Goal: Transaction & Acquisition: Purchase product/service

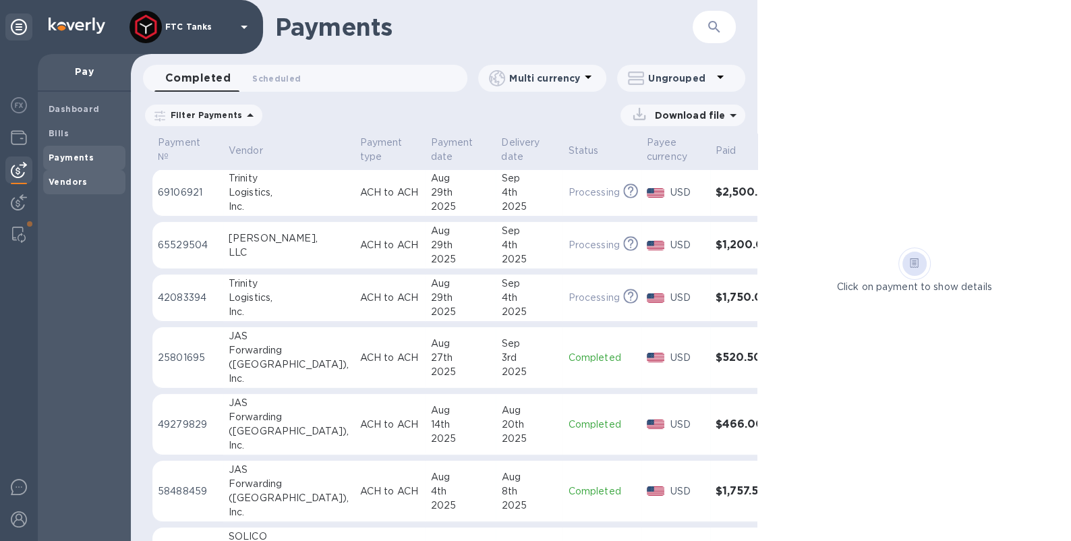
click at [82, 187] on span "Vendors" at bounding box center [68, 181] width 39 height 13
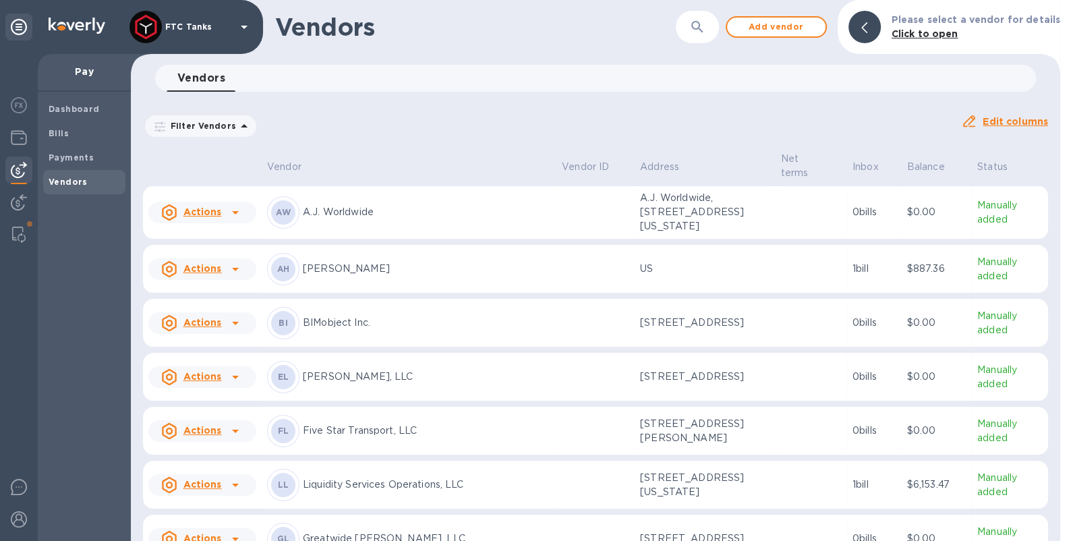
click at [236, 127] on icon at bounding box center [244, 126] width 16 height 16
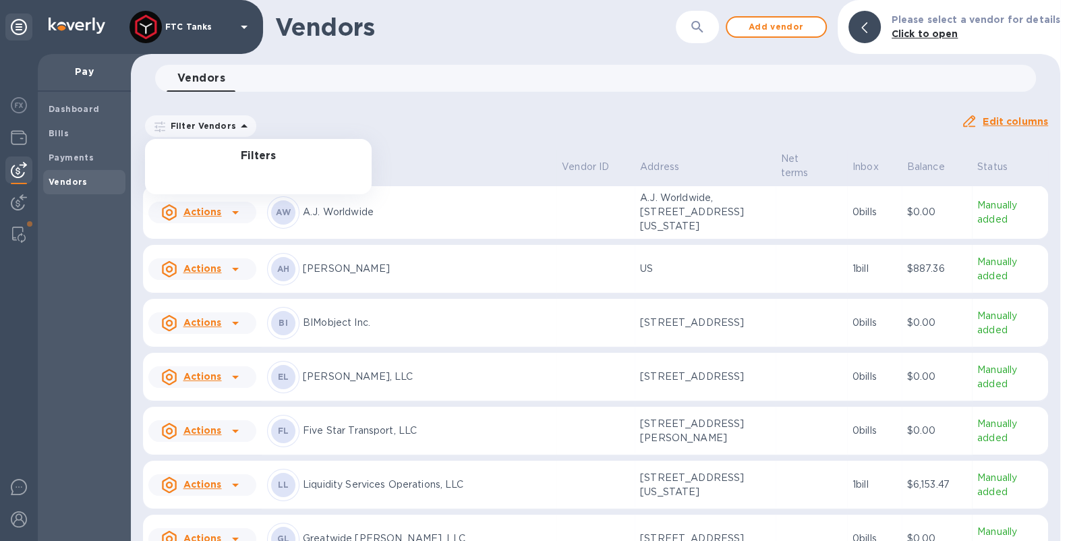
click at [236, 125] on icon at bounding box center [244, 126] width 16 height 16
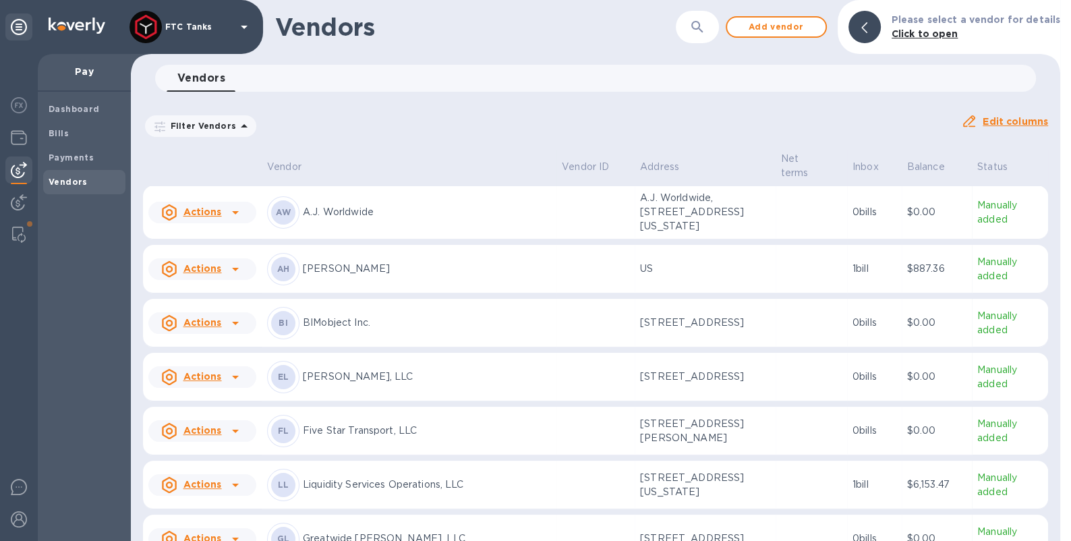
click at [236, 125] on icon at bounding box center [244, 126] width 16 height 16
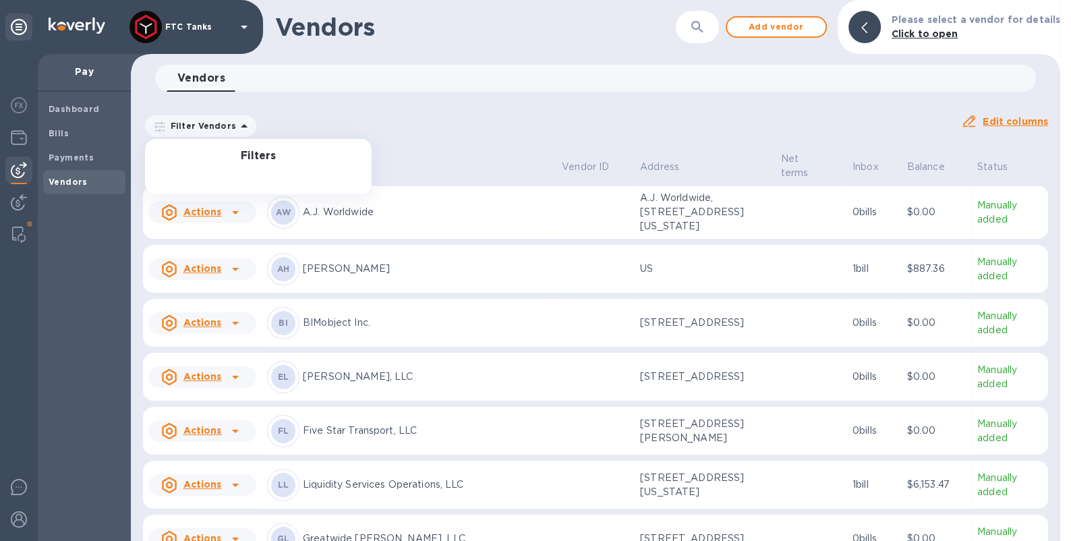
click at [326, 129] on div "Filter Vendors Filters Auto pay: All" at bounding box center [547, 126] width 808 height 26
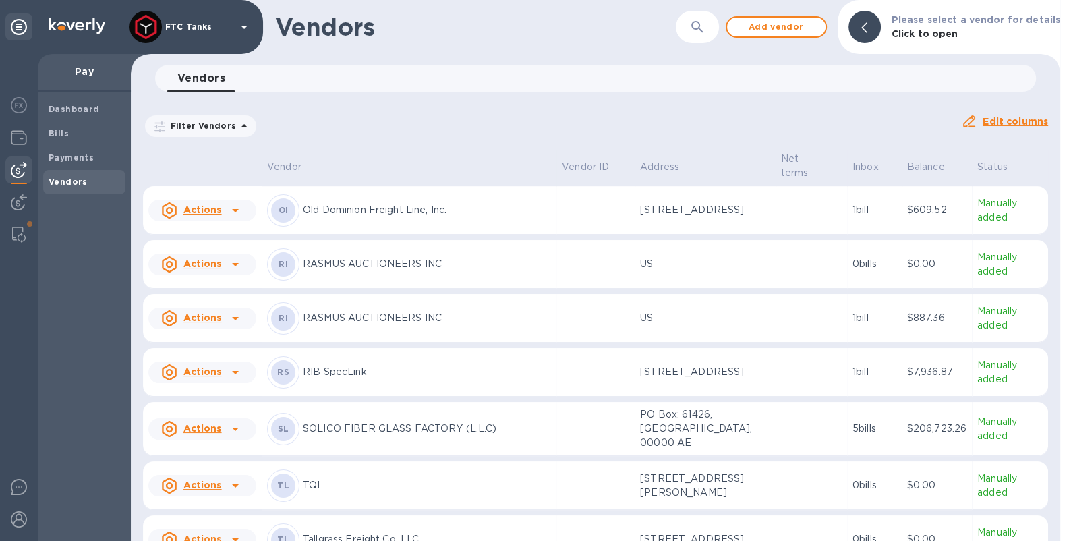
click at [418, 217] on p "Old Dominion Freight Line, Inc." at bounding box center [427, 210] width 248 height 14
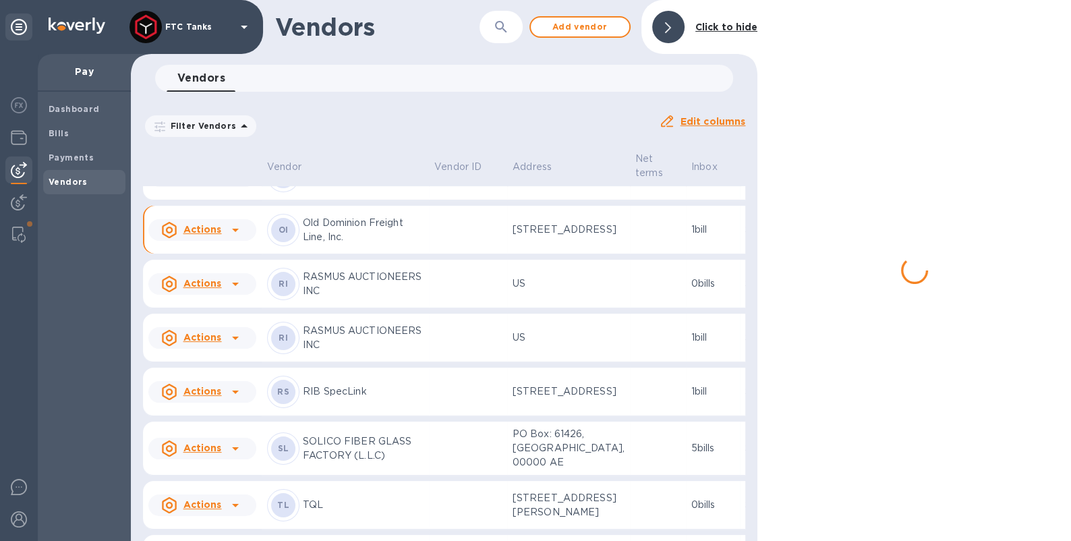
scroll to position [920, 0]
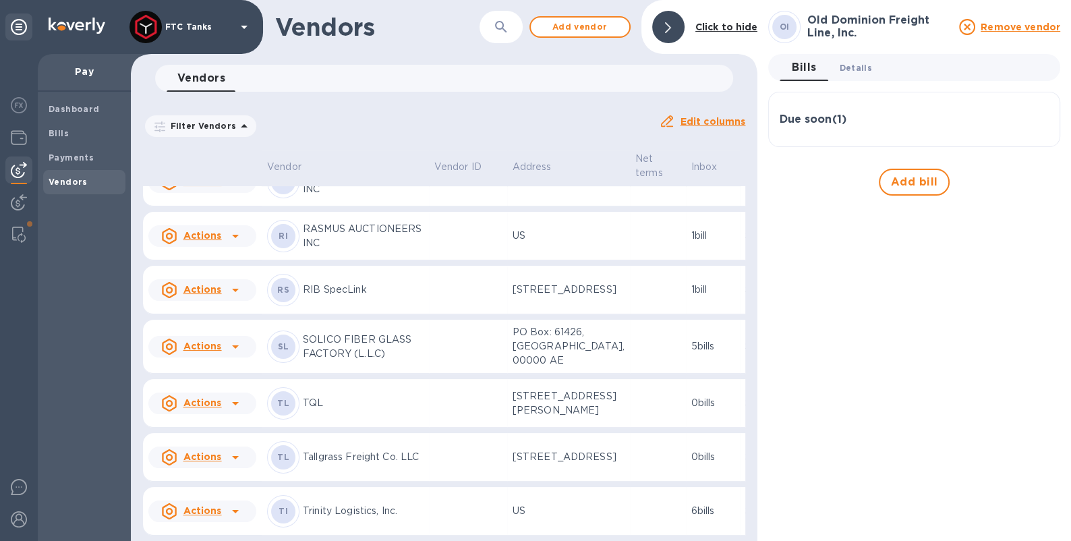
click at [868, 67] on span "Details 0" at bounding box center [855, 68] width 32 height 14
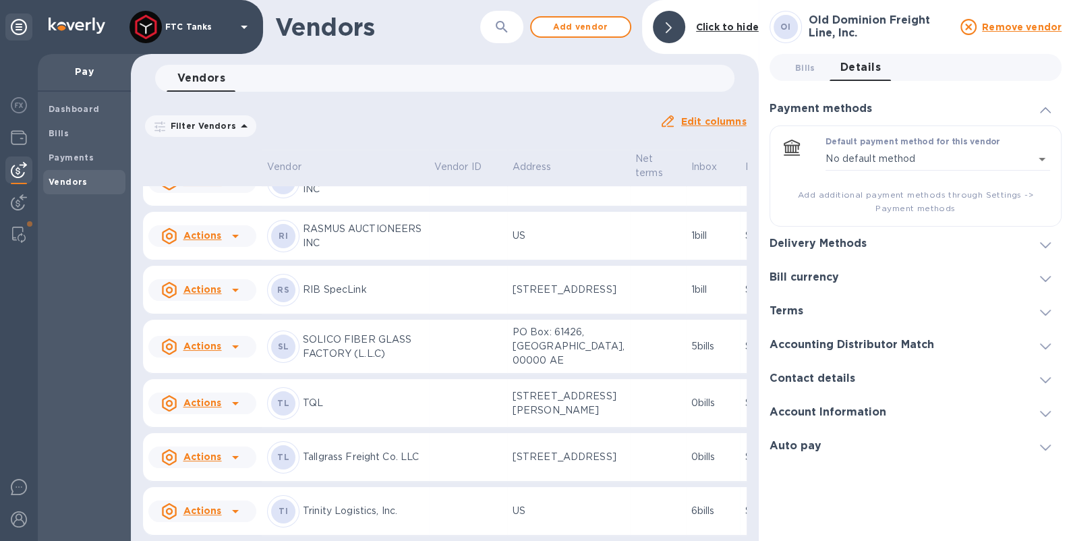
scroll to position [891, 0]
click at [63, 128] on b "Bills" at bounding box center [59, 133] width 20 height 10
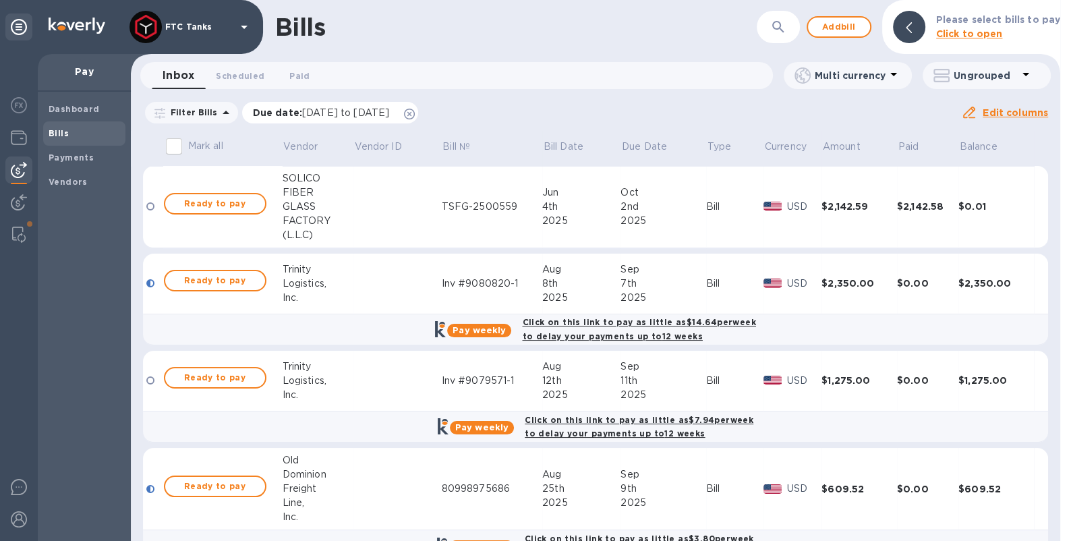
click at [415, 114] on icon at bounding box center [409, 114] width 11 height 11
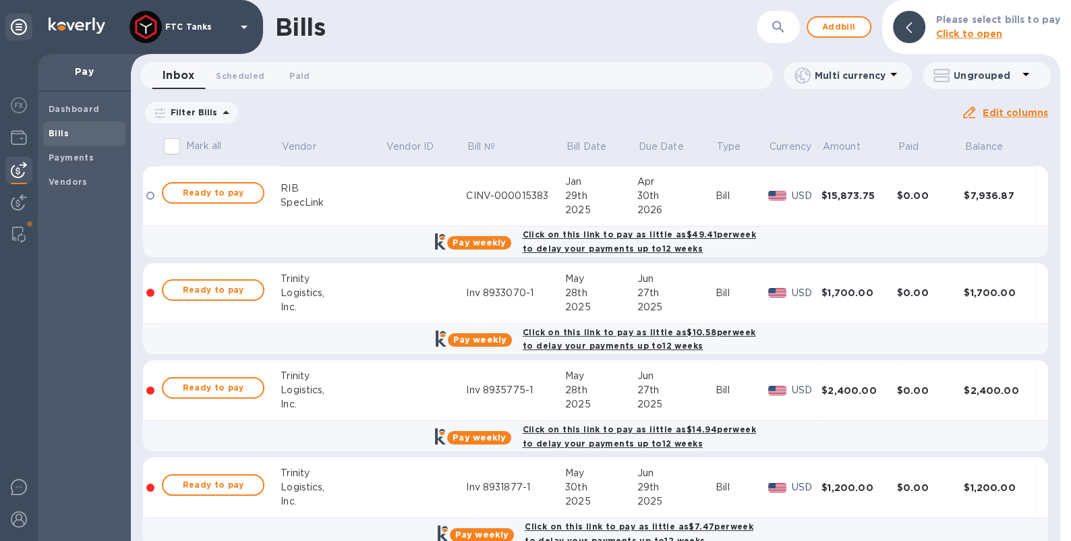
click at [219, 111] on icon at bounding box center [226, 113] width 16 height 16
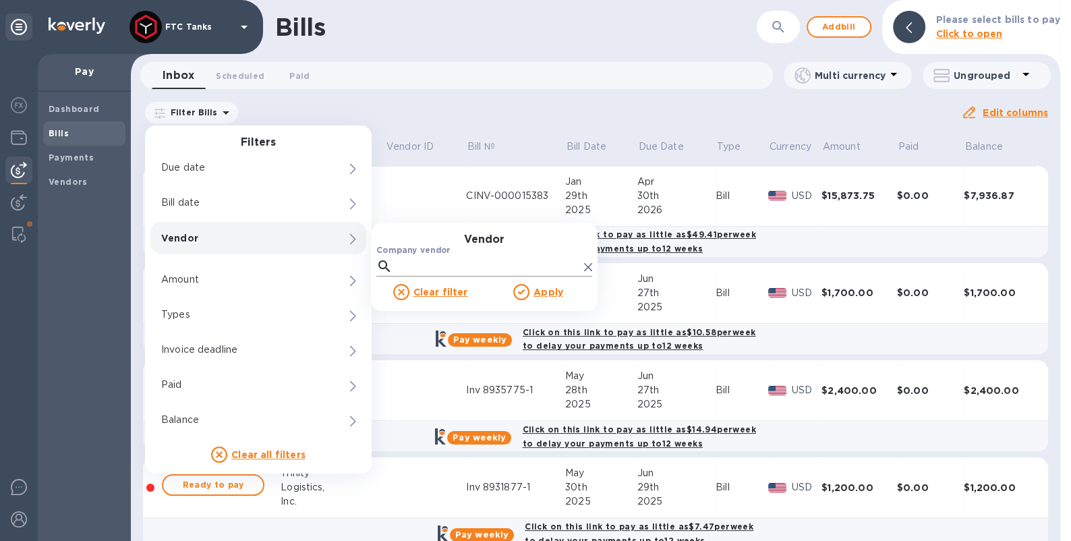
click at [416, 267] on input "Company vendor" at bounding box center [488, 266] width 181 height 20
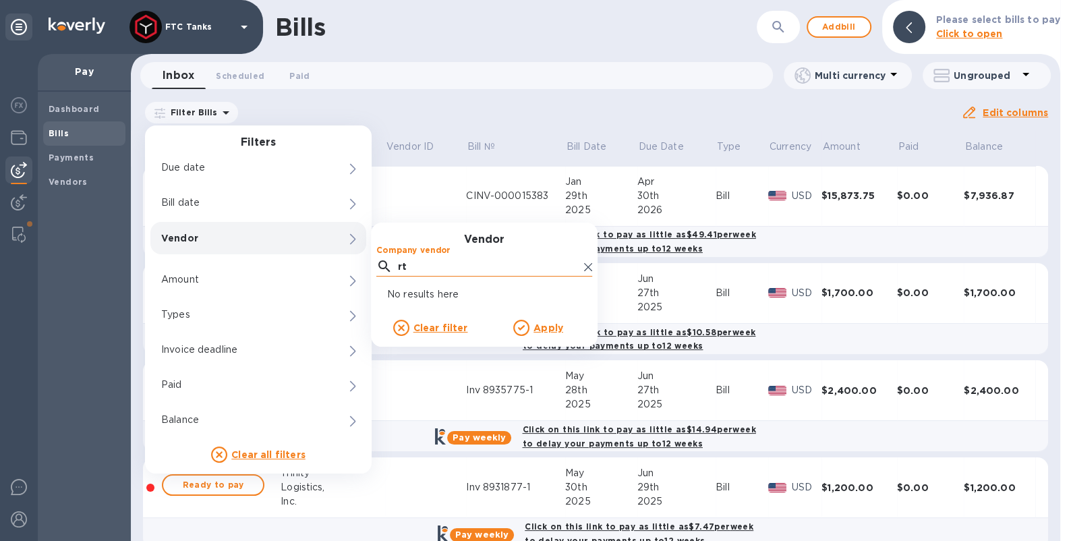
type input "r"
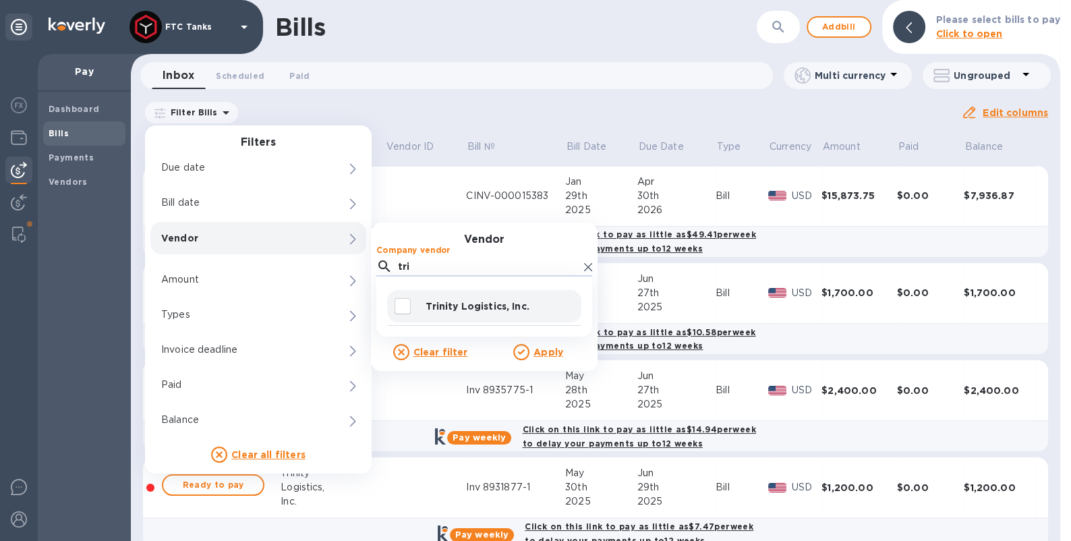
type input "tri"
click at [405, 308] on input "decorative checkbox" at bounding box center [403, 306] width 28 height 28
checkbox input "true"
click at [547, 353] on u "Apply" at bounding box center [549, 352] width 30 height 11
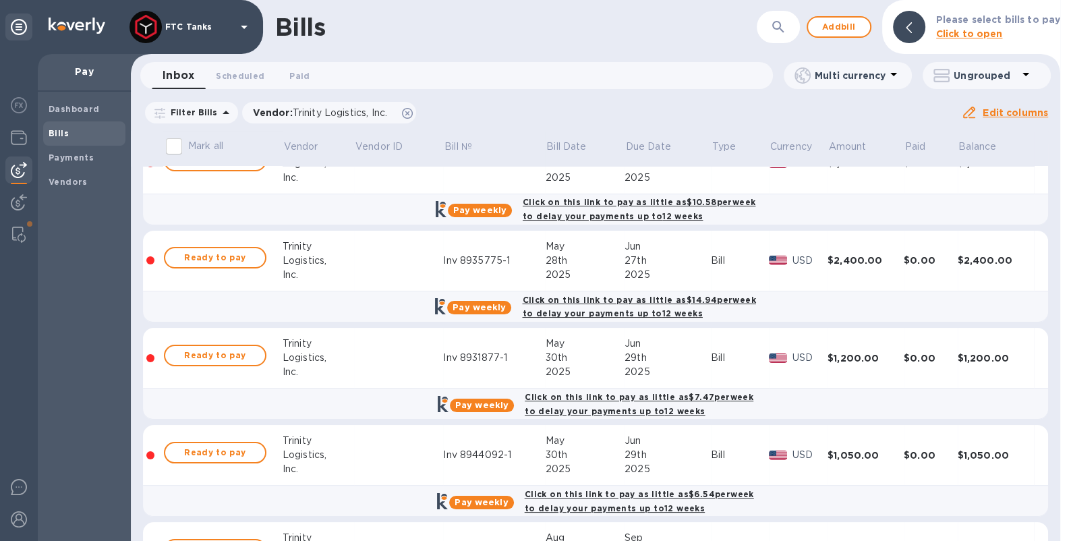
scroll to position [215, 0]
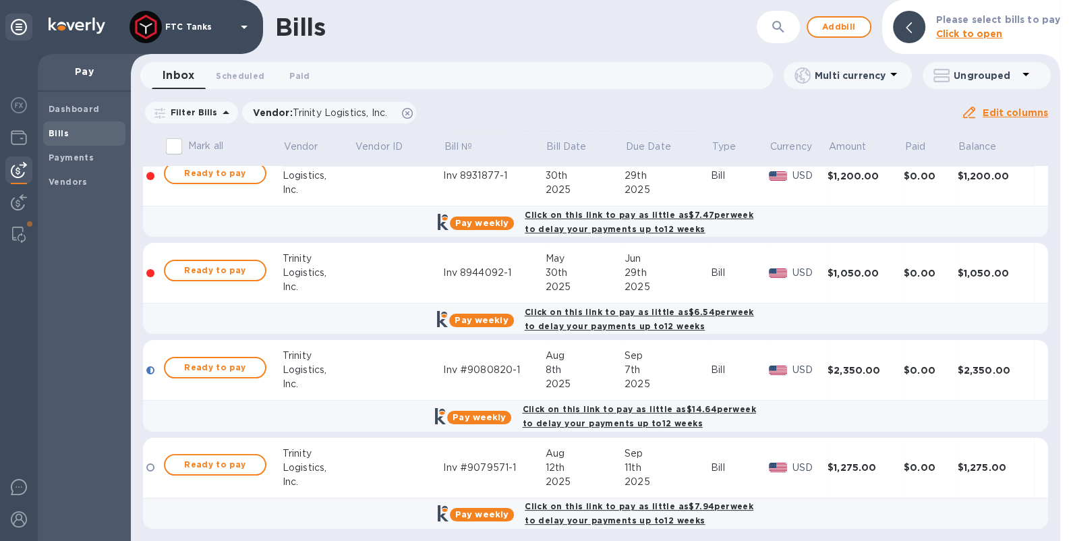
click at [358, 375] on td at bounding box center [398, 370] width 89 height 61
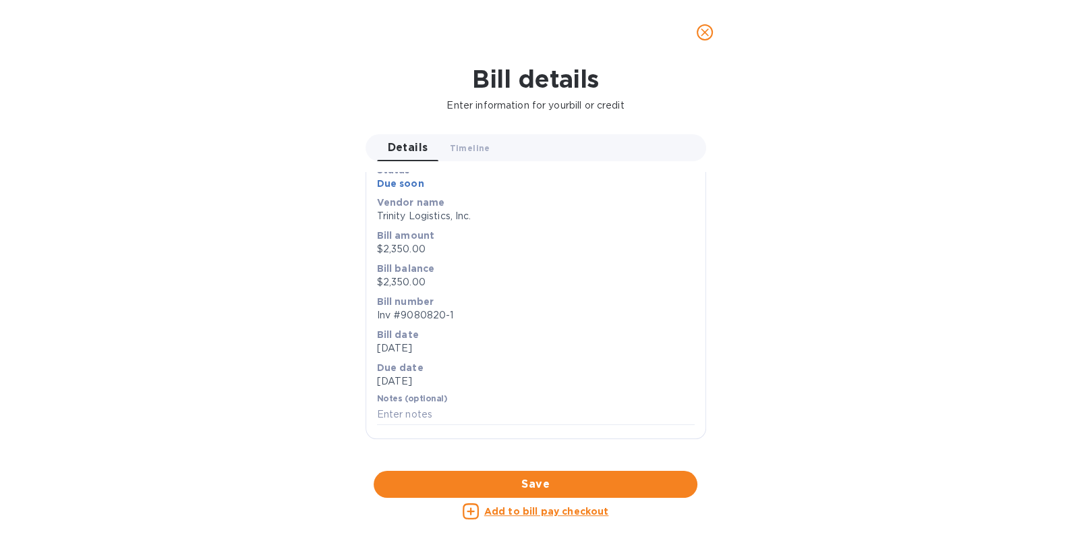
scroll to position [491, 0]
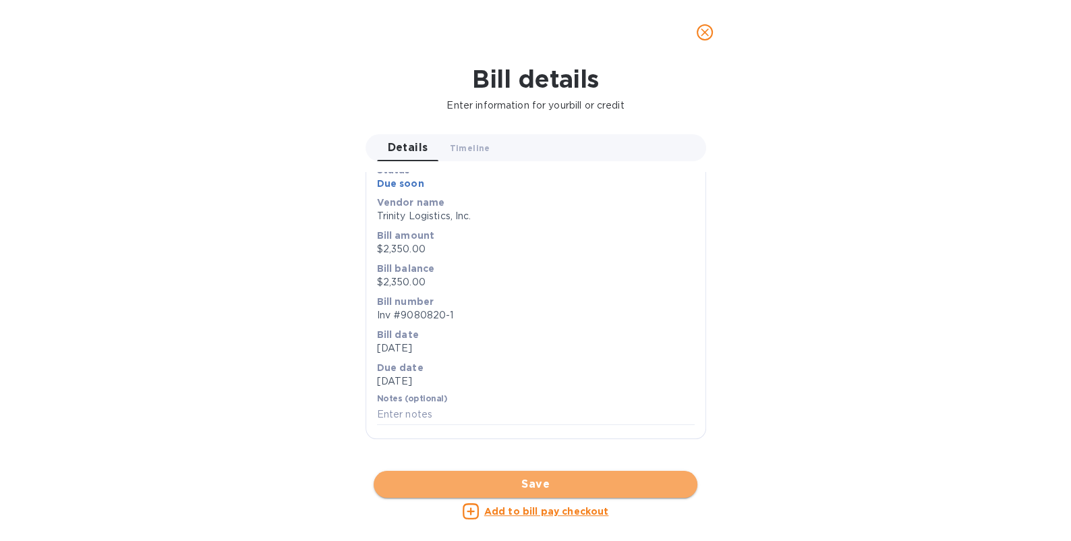
click at [553, 486] on span "Save" at bounding box center [536, 484] width 302 height 16
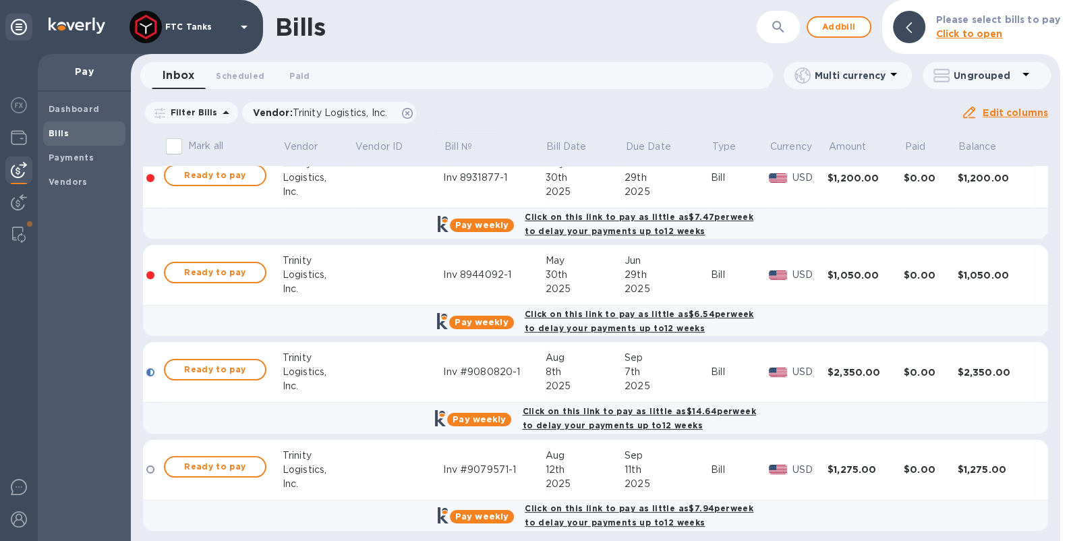
scroll to position [215, 0]
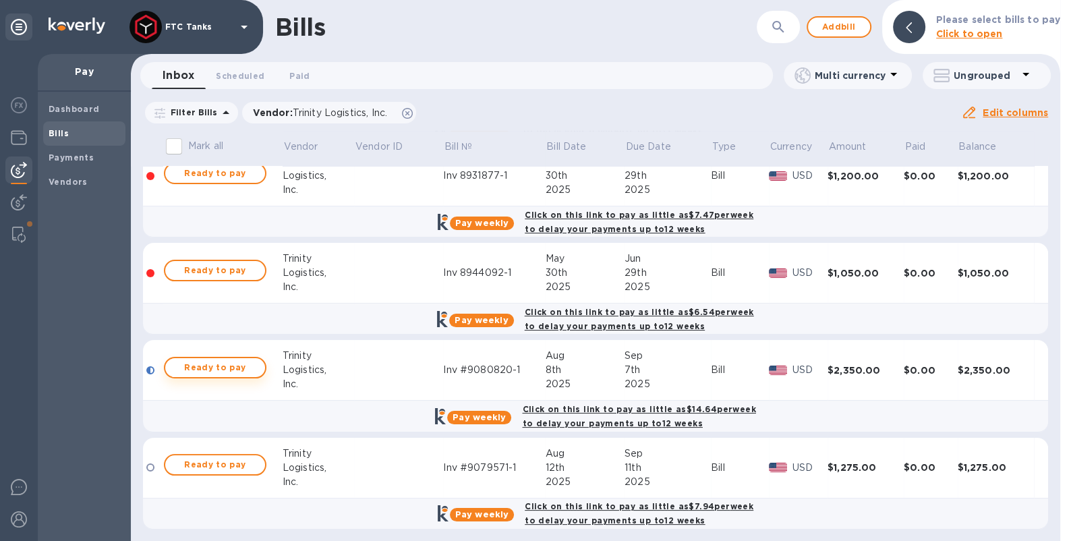
click at [208, 366] on span "Ready to pay" at bounding box center [215, 368] width 78 height 16
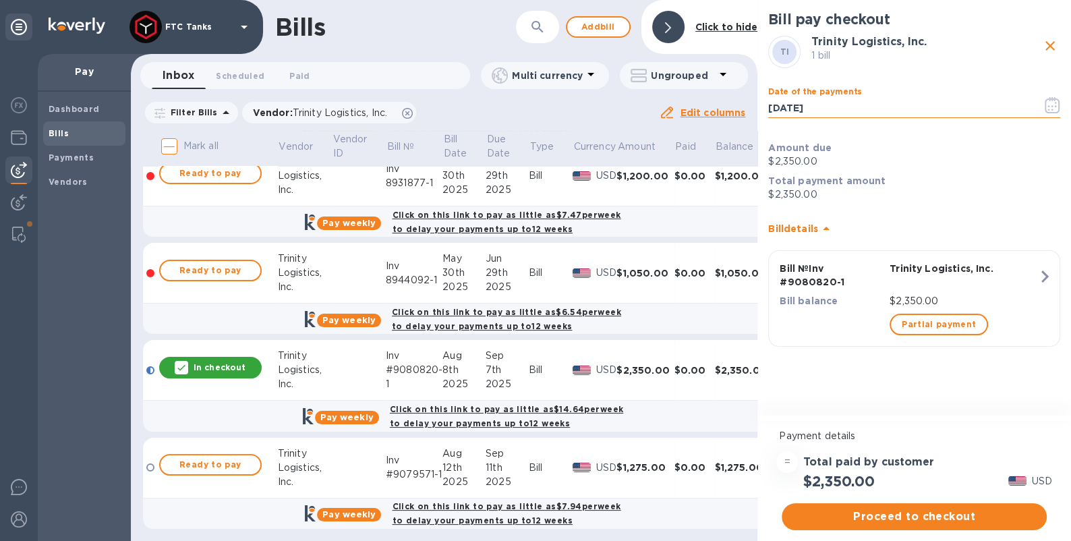
click at [802, 108] on input "[DATE]" at bounding box center [900, 108] width 263 height 20
click at [1055, 108] on icon "button" at bounding box center [1053, 105] width 16 height 16
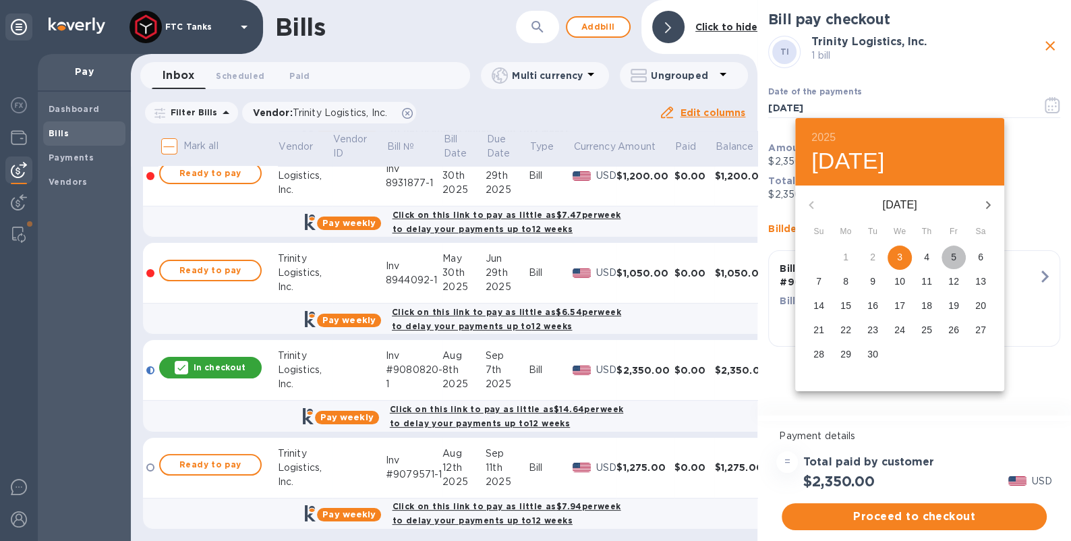
click at [957, 257] on span "5" at bounding box center [954, 256] width 24 height 13
type input "[DATE]"
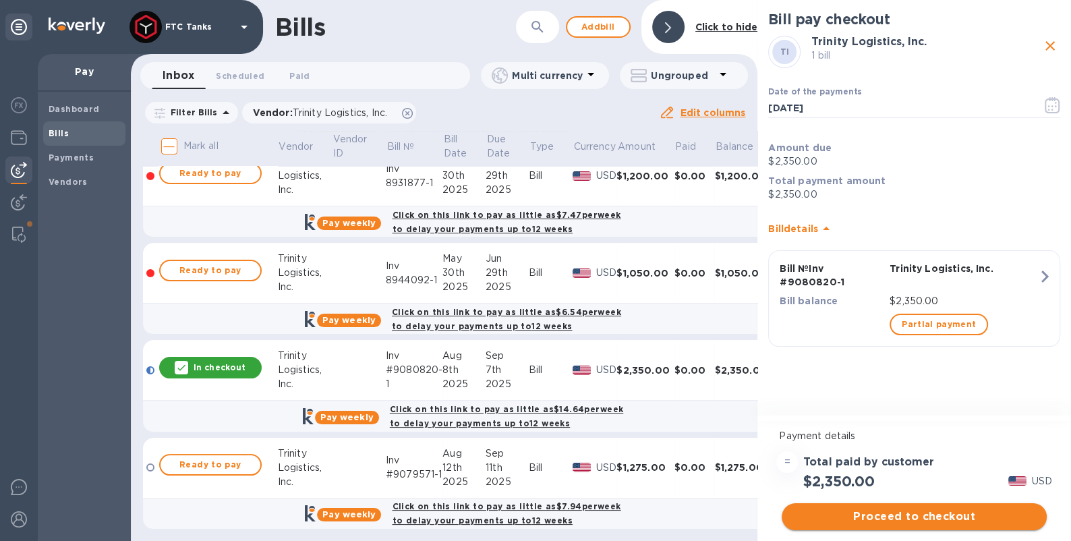
click at [889, 516] on span "Proceed to checkout" at bounding box center [915, 517] width 244 height 16
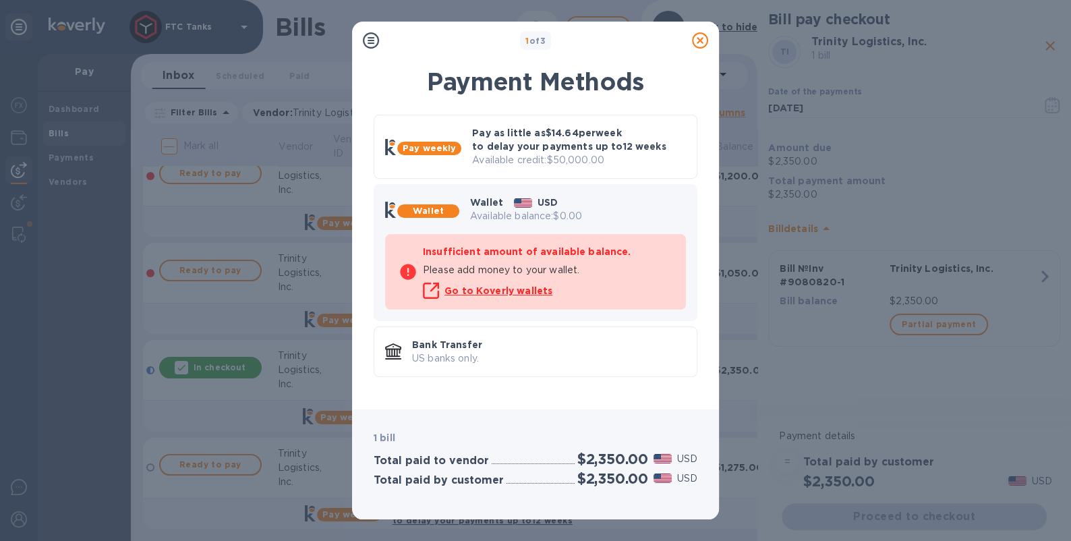
click at [503, 354] on p "US banks only." at bounding box center [549, 359] width 274 height 14
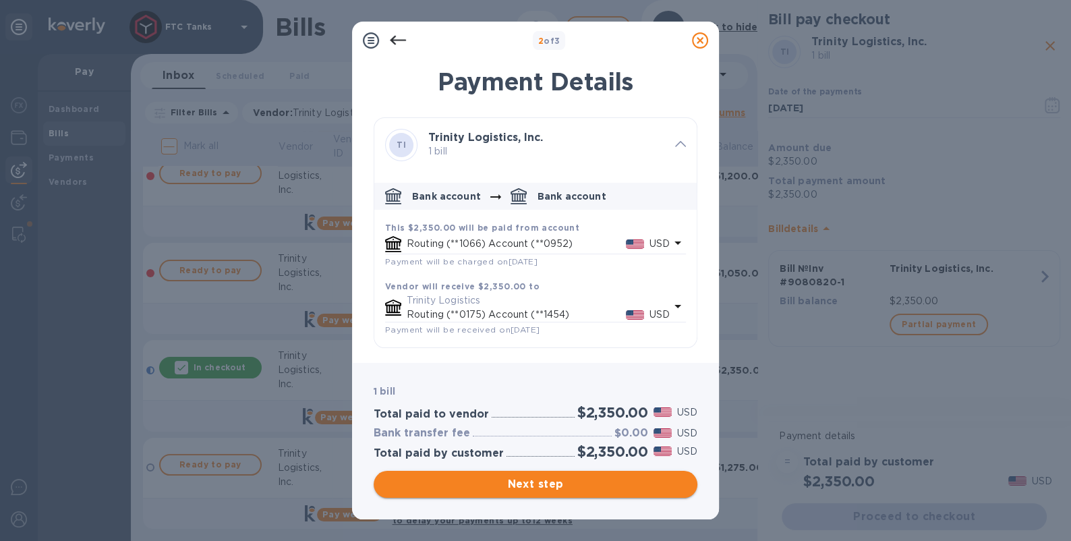
click at [538, 484] on span "Next step" at bounding box center [536, 484] width 302 height 16
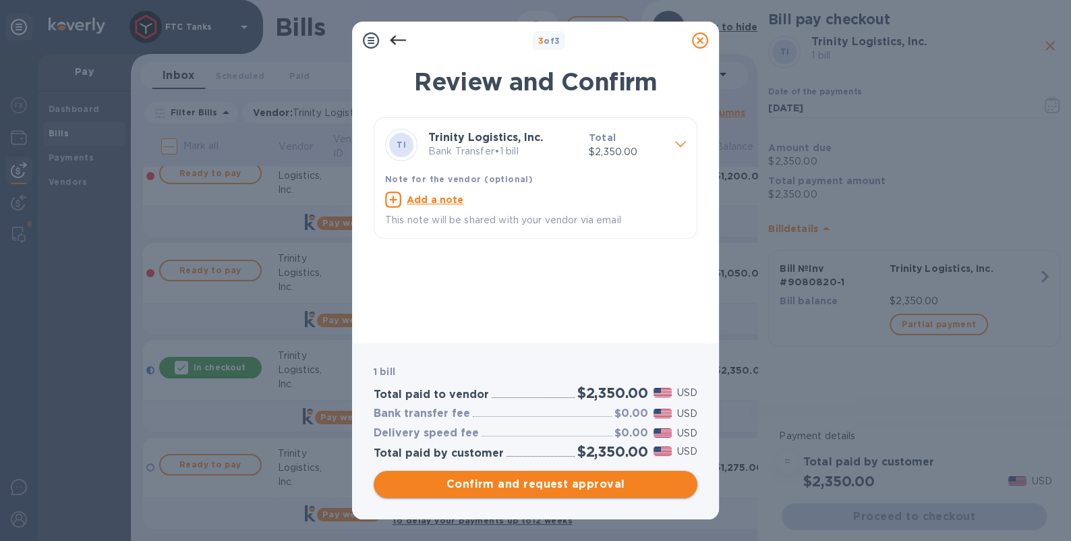
click at [517, 486] on span "Confirm and request approval" at bounding box center [536, 484] width 302 height 16
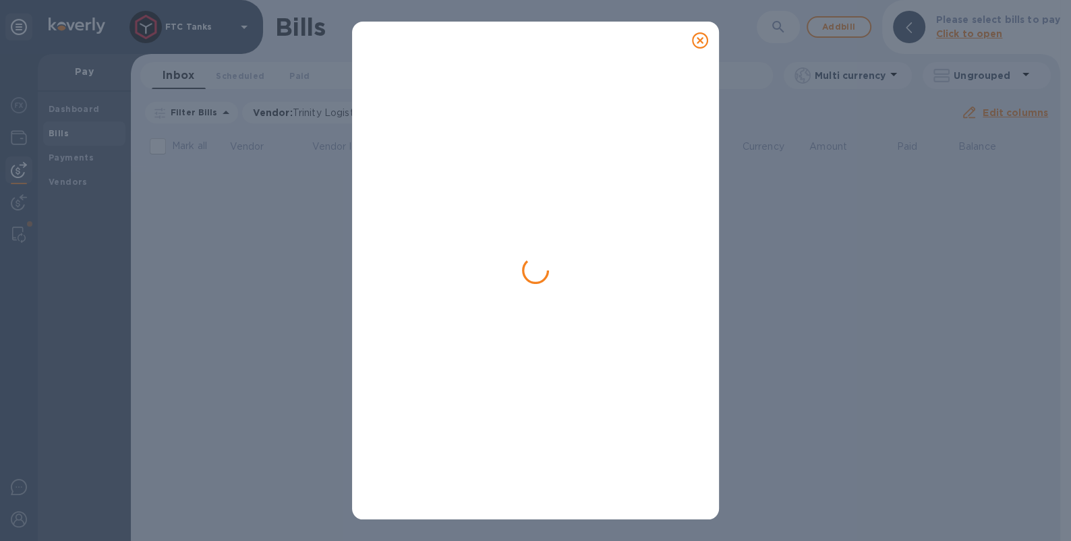
scroll to position [0, 0]
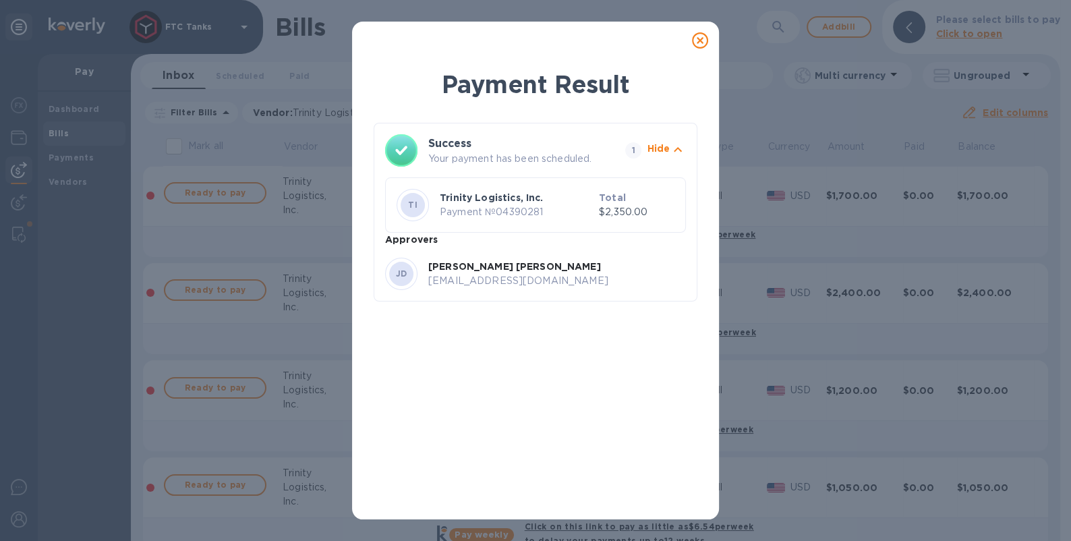
click at [703, 44] on icon at bounding box center [700, 40] width 16 height 16
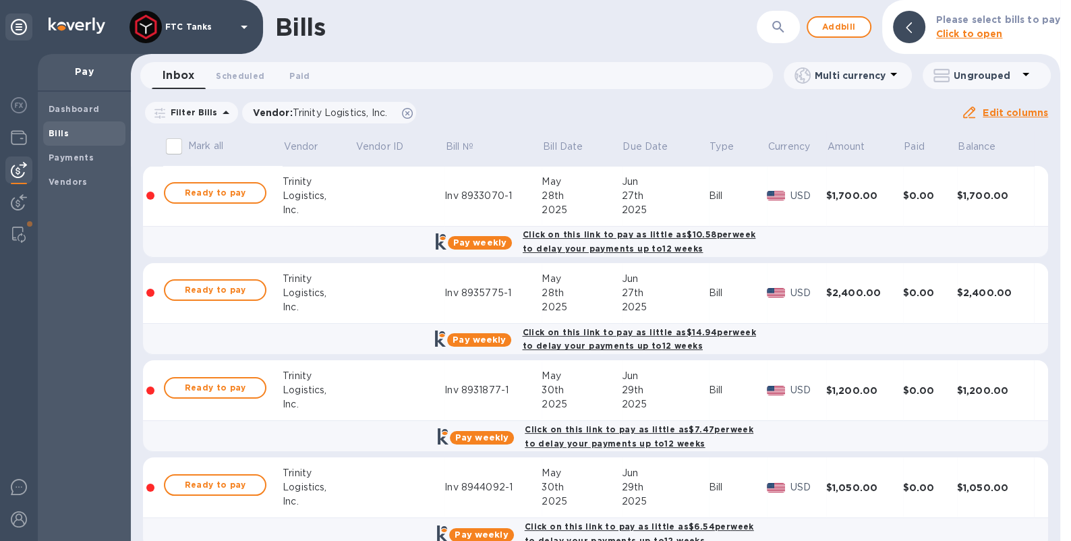
scroll to position [118, 0]
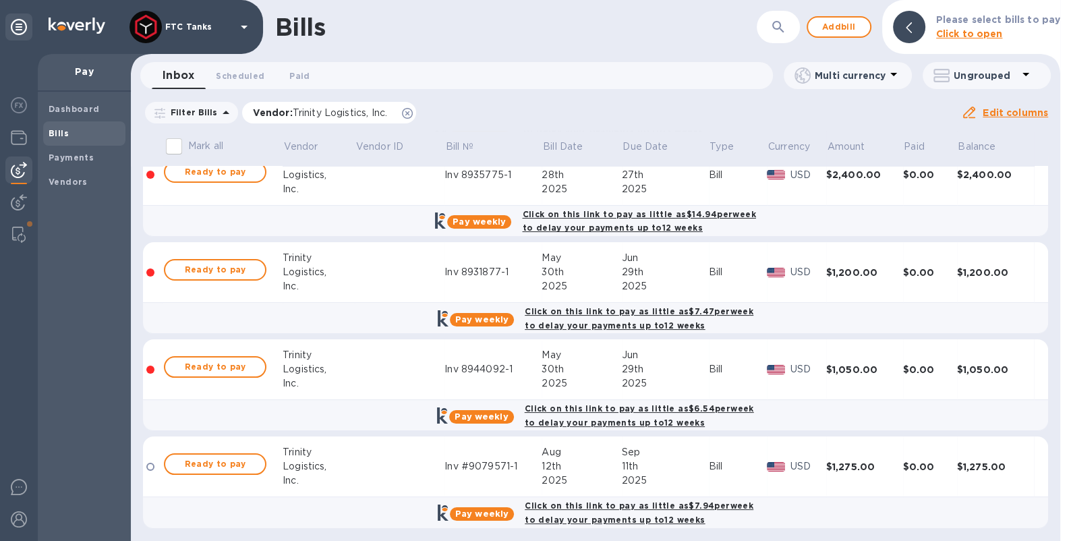
click at [406, 113] on icon at bounding box center [407, 113] width 11 height 11
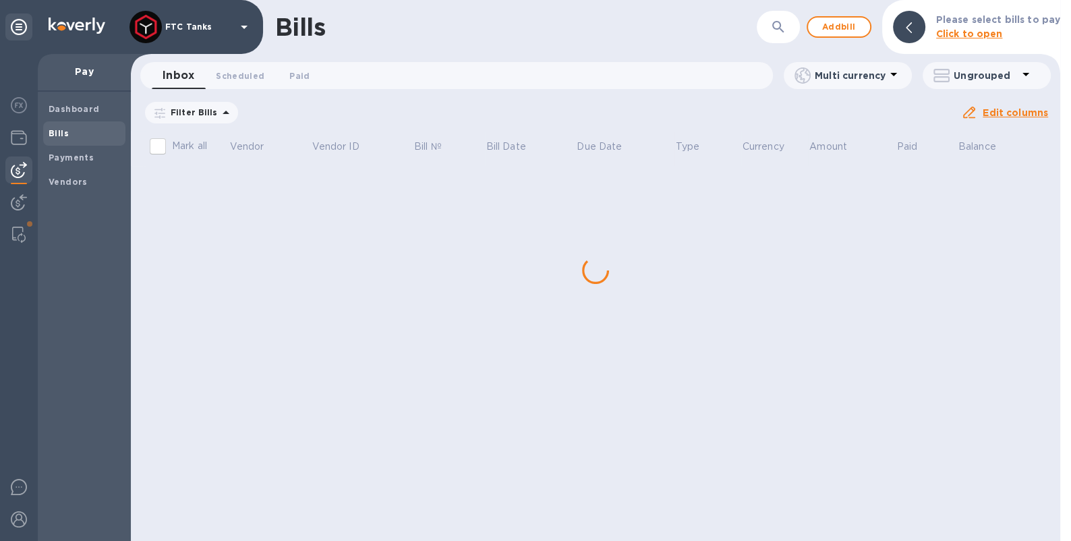
click at [223, 113] on icon at bounding box center [226, 112] width 7 height 3
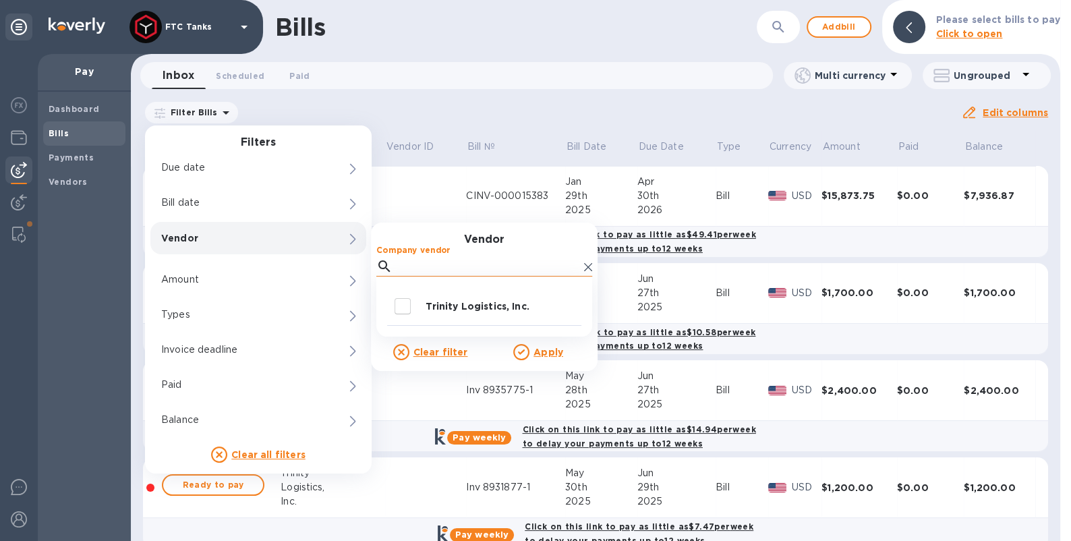
click at [399, 265] on input "Company vendor" at bounding box center [488, 266] width 181 height 20
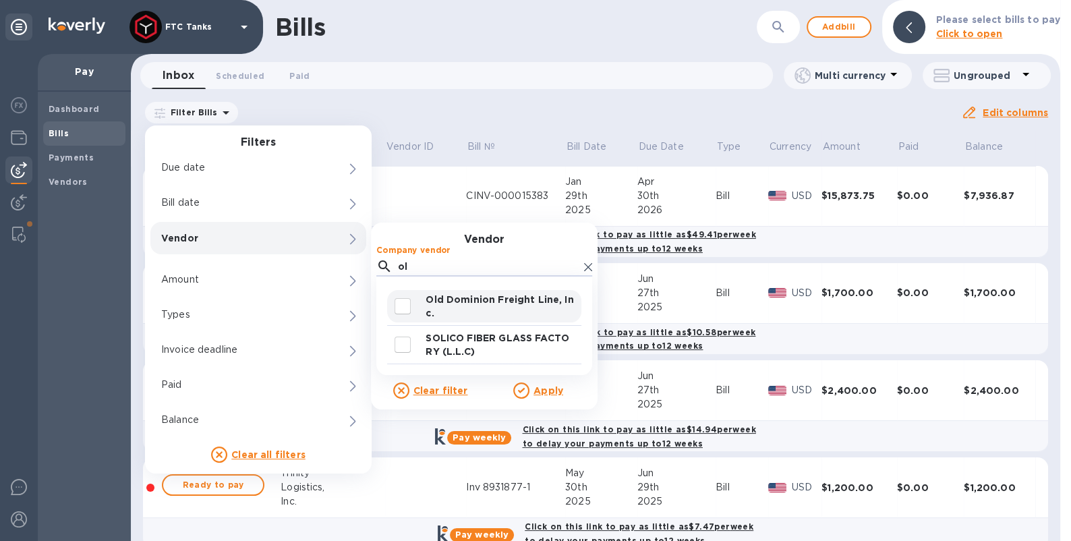
type input "ol"
click at [443, 302] on p "Old Dominion Freight Line, Inc." at bounding box center [501, 306] width 150 height 27
checkbox input "true"
click at [547, 393] on u "Apply" at bounding box center [549, 390] width 30 height 11
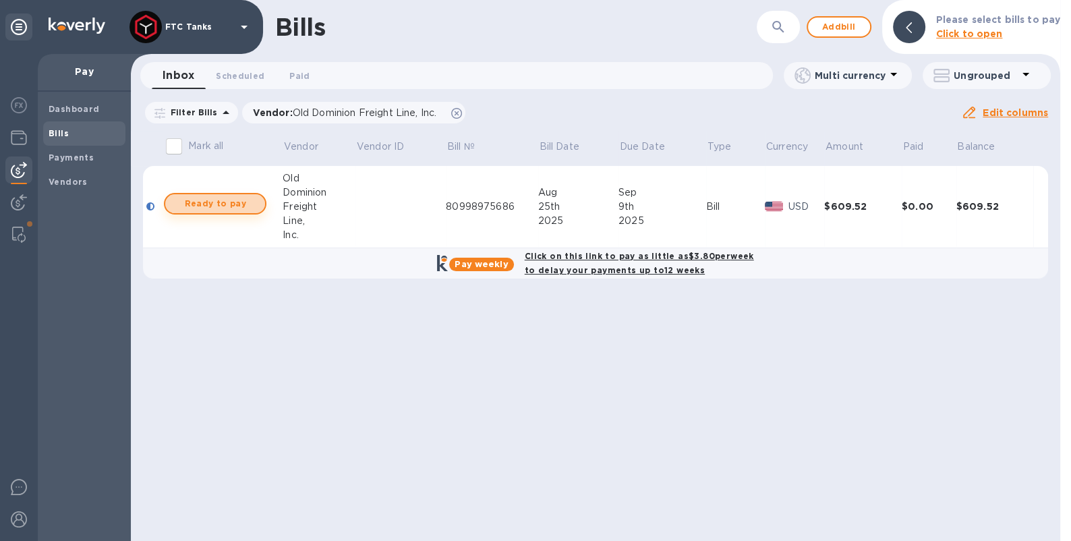
click at [219, 202] on span "Ready to pay" at bounding box center [215, 204] width 78 height 16
checkbox input "true"
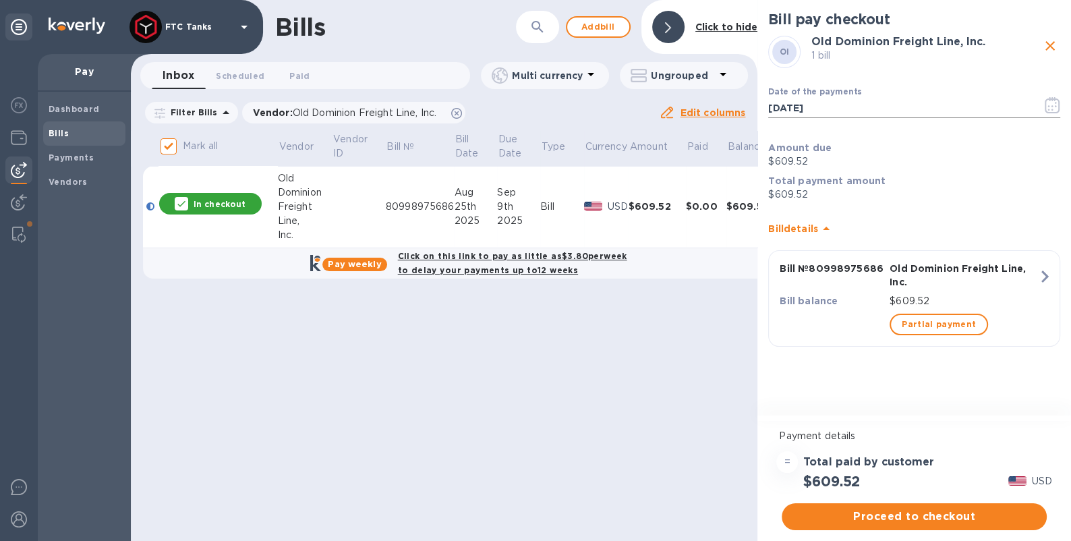
click at [807, 109] on input "[DATE]" at bounding box center [900, 108] width 263 height 20
click at [1046, 107] on icon "button" at bounding box center [1052, 105] width 15 height 16
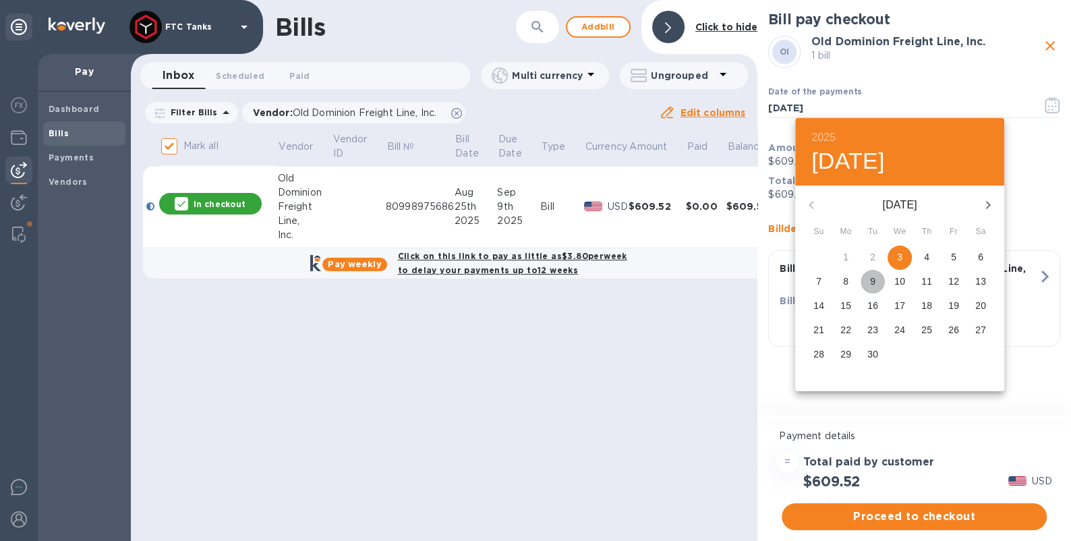
click at [872, 284] on p "9" at bounding box center [872, 281] width 5 height 13
type input "[DATE]"
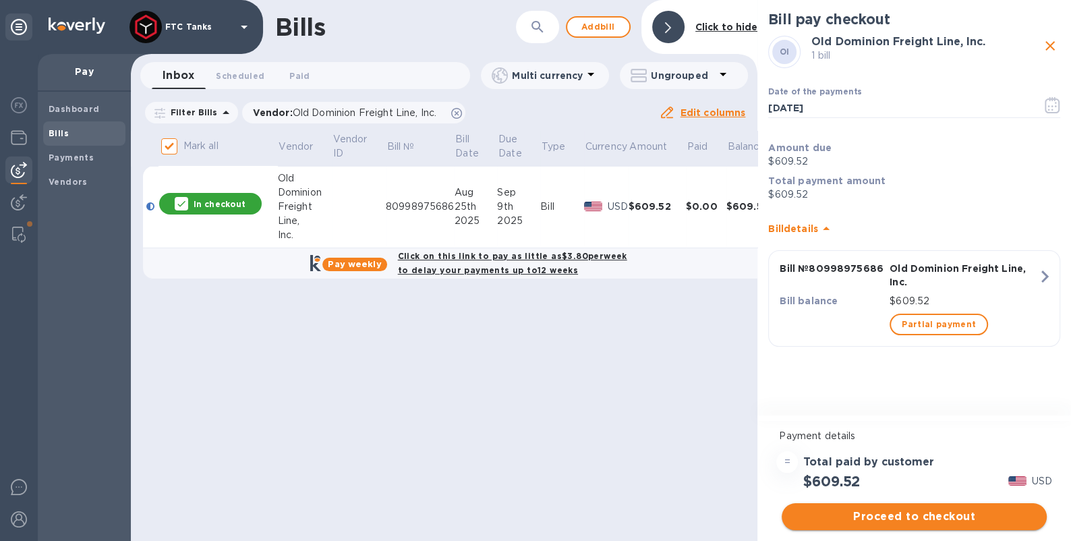
click at [922, 518] on span "Proceed to checkout" at bounding box center [915, 517] width 244 height 16
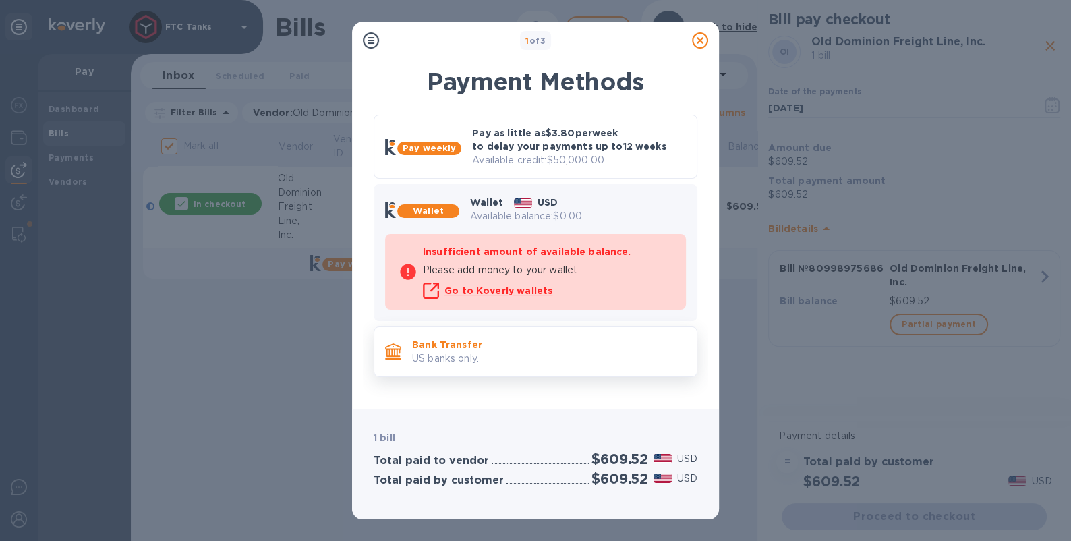
click at [448, 345] on p "Bank Transfer" at bounding box center [549, 344] width 274 height 13
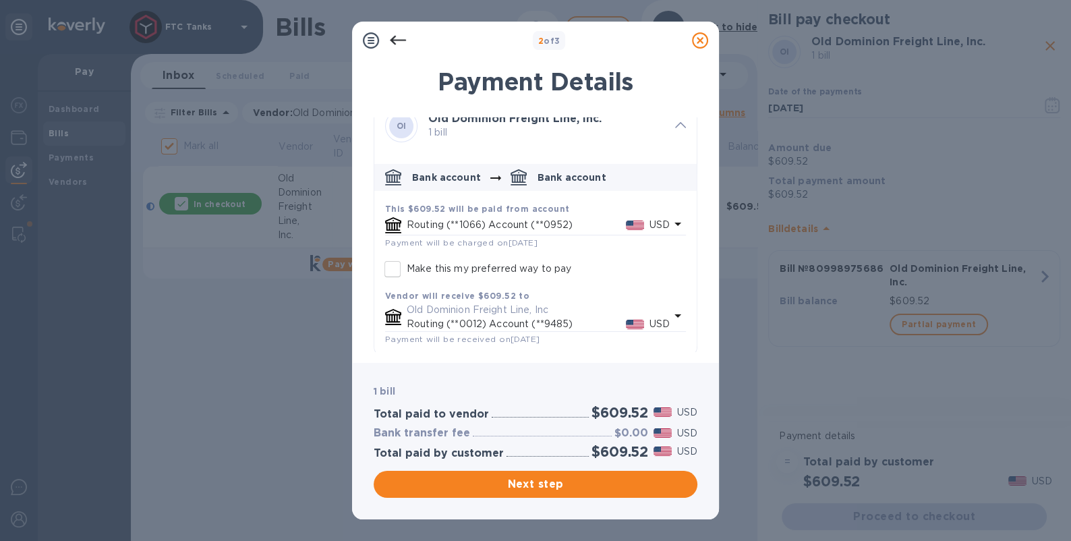
scroll to position [24, 0]
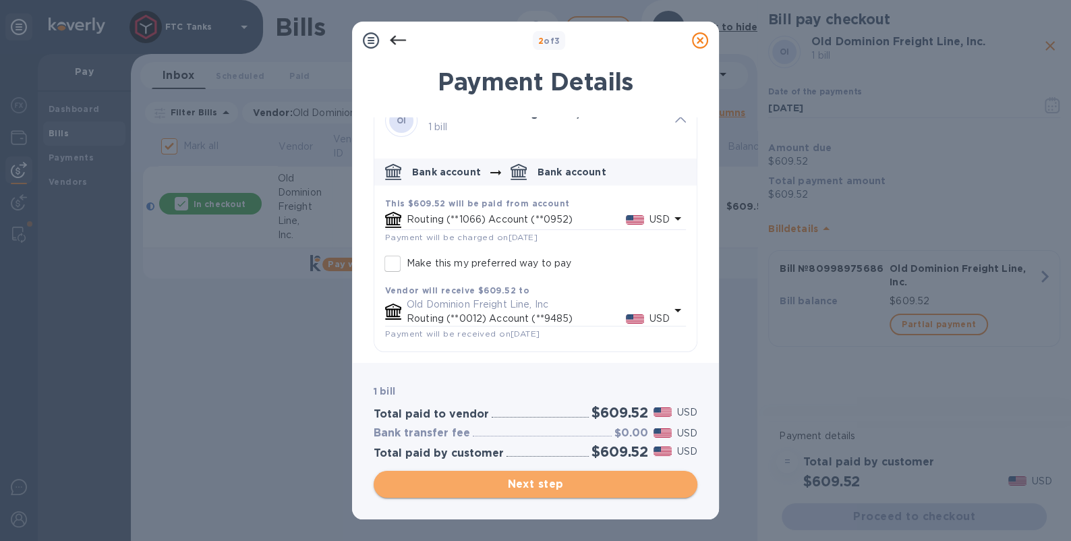
click at [574, 490] on span "Next step" at bounding box center [536, 484] width 302 height 16
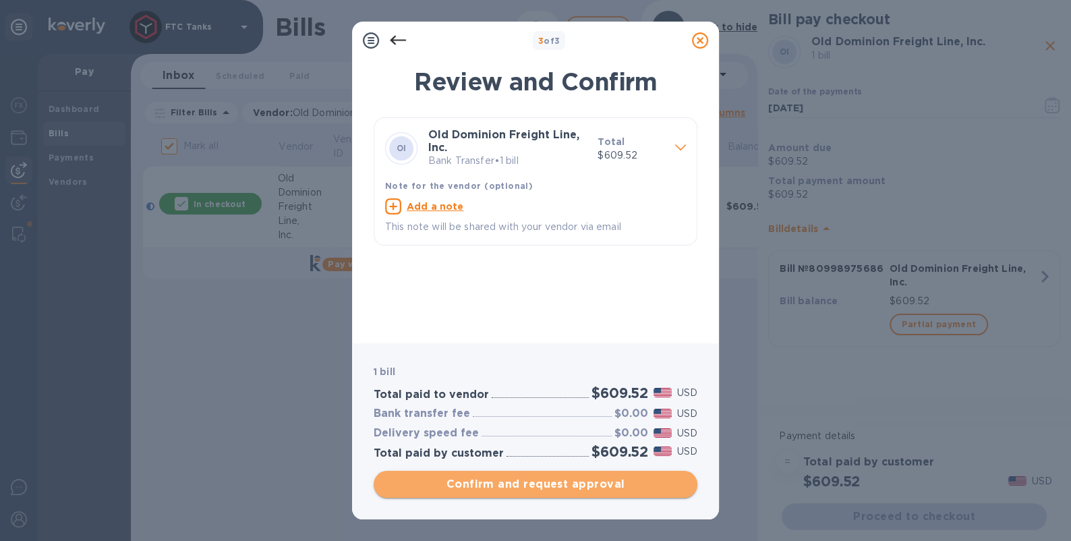
click at [562, 486] on span "Confirm and request approval" at bounding box center [536, 484] width 302 height 16
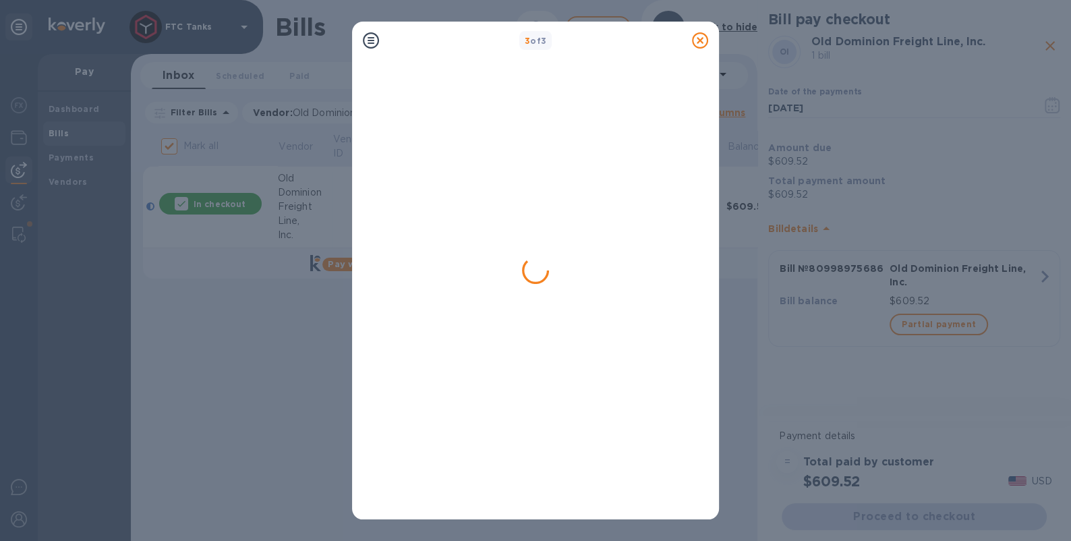
checkbox input "false"
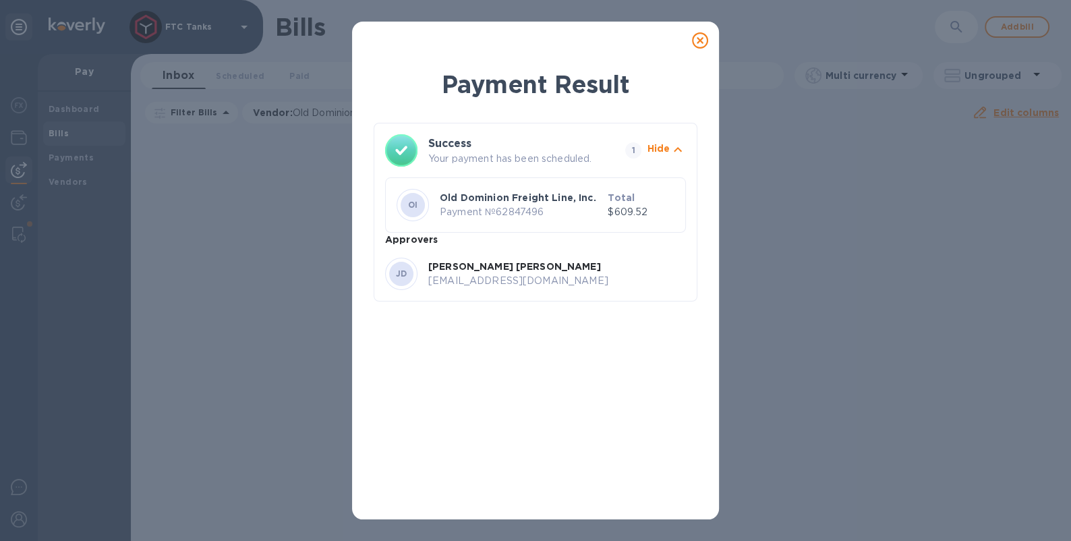
click at [699, 41] on icon at bounding box center [700, 40] width 16 height 16
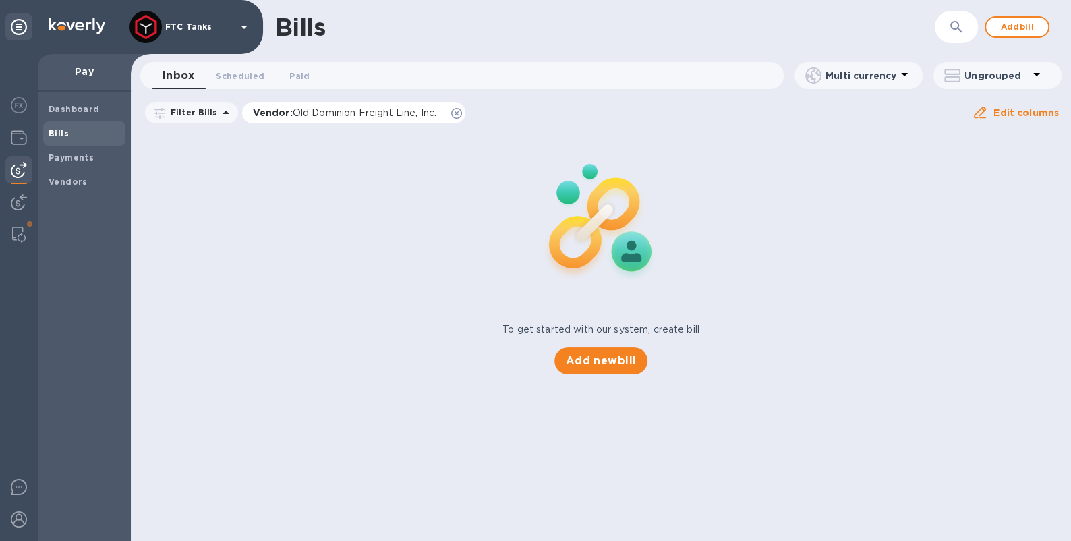
click at [452, 112] on div "Vendor : Old Dominion Freight Line, Inc." at bounding box center [354, 113] width 224 height 22
click at [91, 166] on div "Payments" at bounding box center [84, 158] width 82 height 24
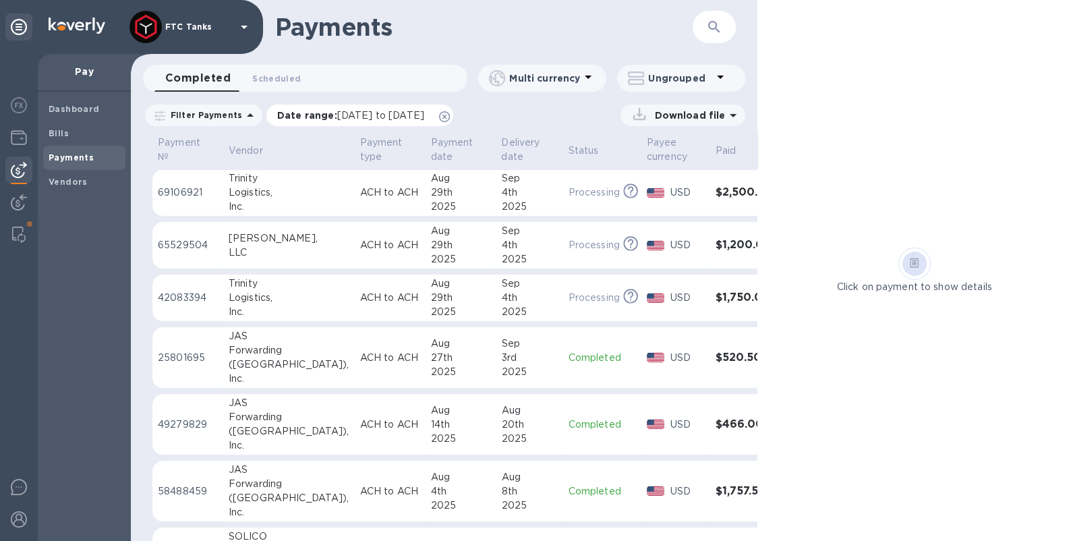
click at [450, 118] on icon at bounding box center [444, 116] width 11 height 11
click at [285, 79] on span "Scheduled 0" at bounding box center [276, 79] width 49 height 14
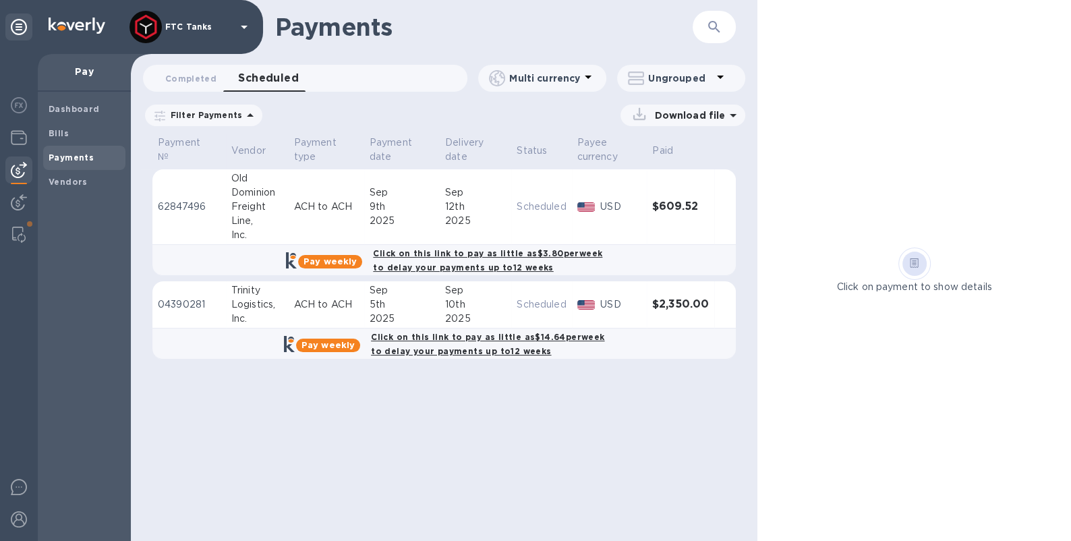
click at [0, 0] on icon at bounding box center [0, 0] width 0 height 0
